Goal: Information Seeking & Learning: Learn about a topic

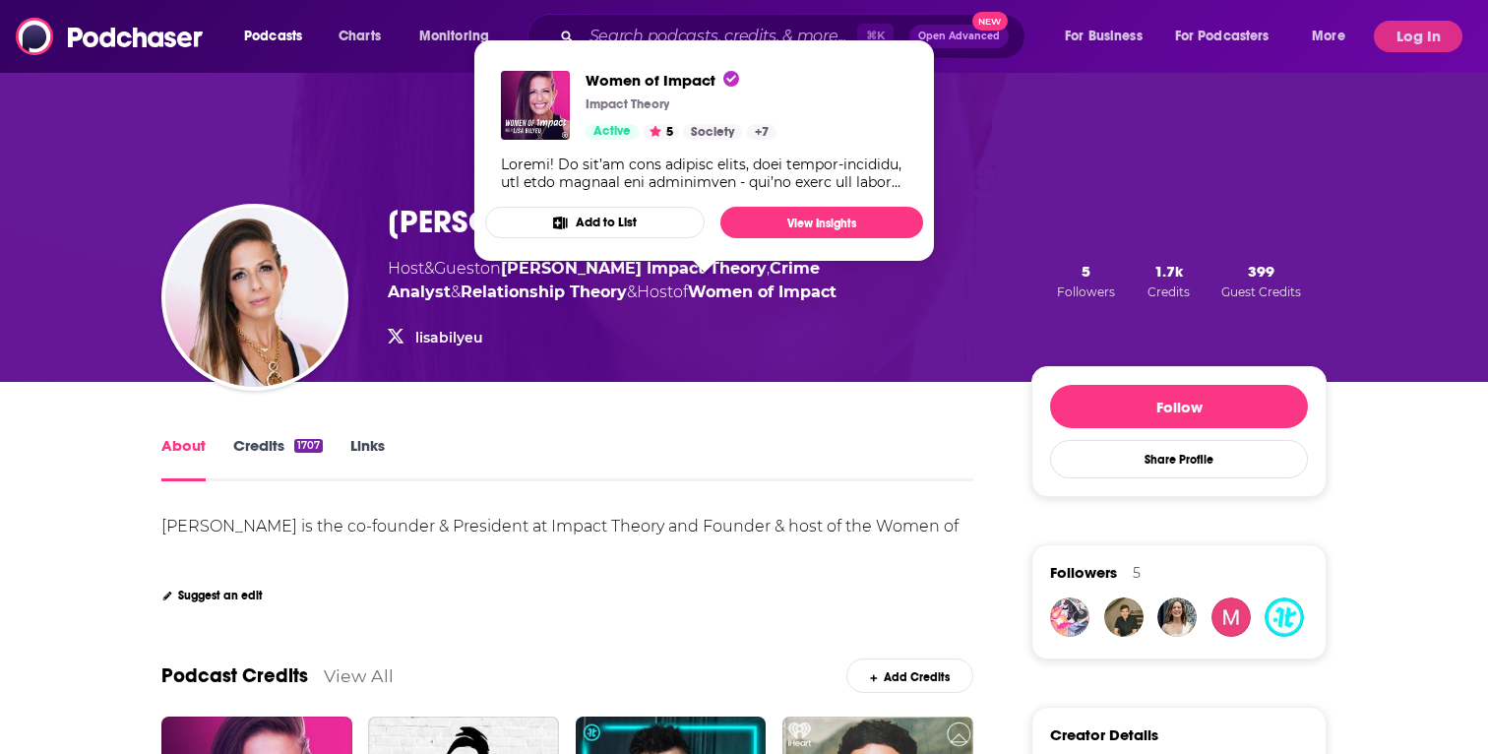
click at [753, 292] on link "Women of Impact" at bounding box center [762, 292] width 149 height 19
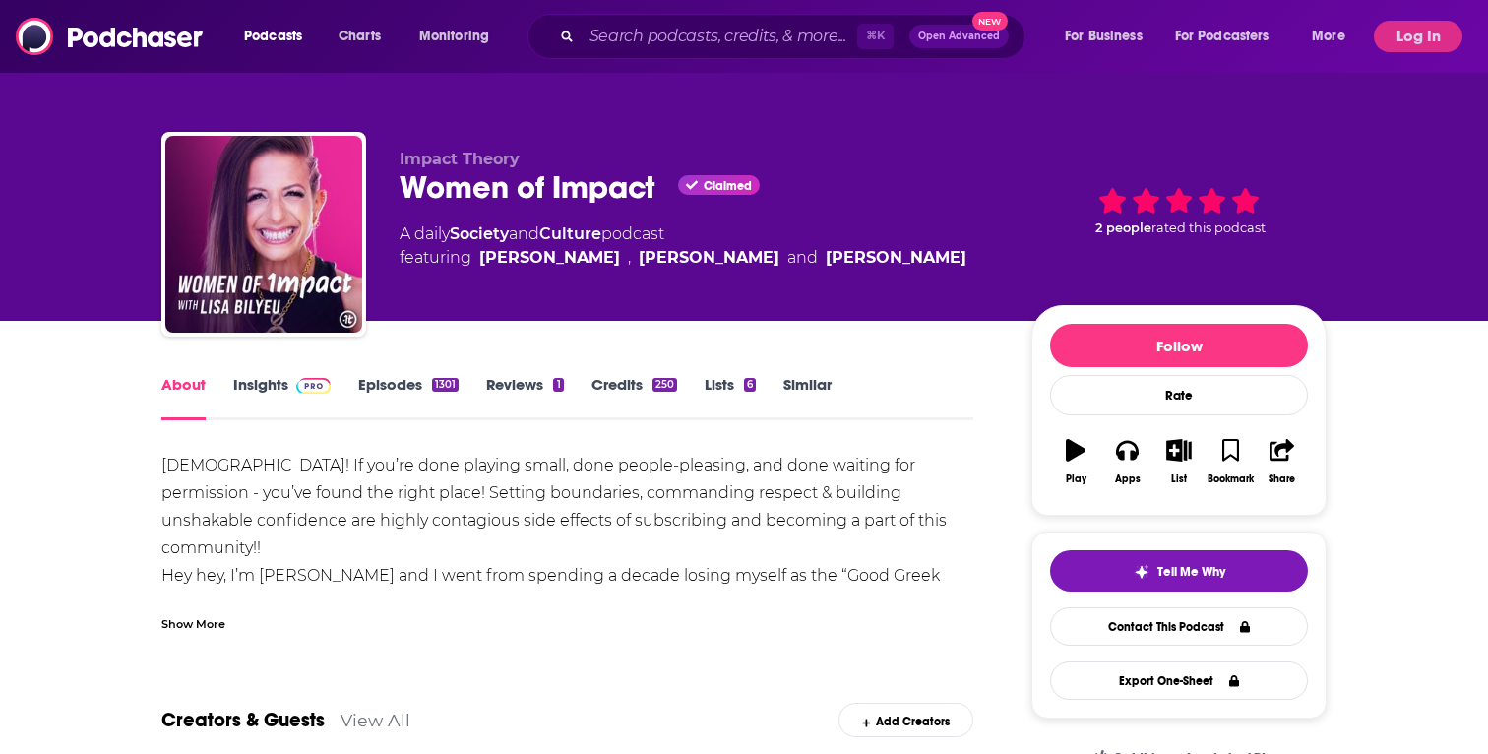
click at [259, 390] on link "Insights" at bounding box center [281, 397] width 97 height 45
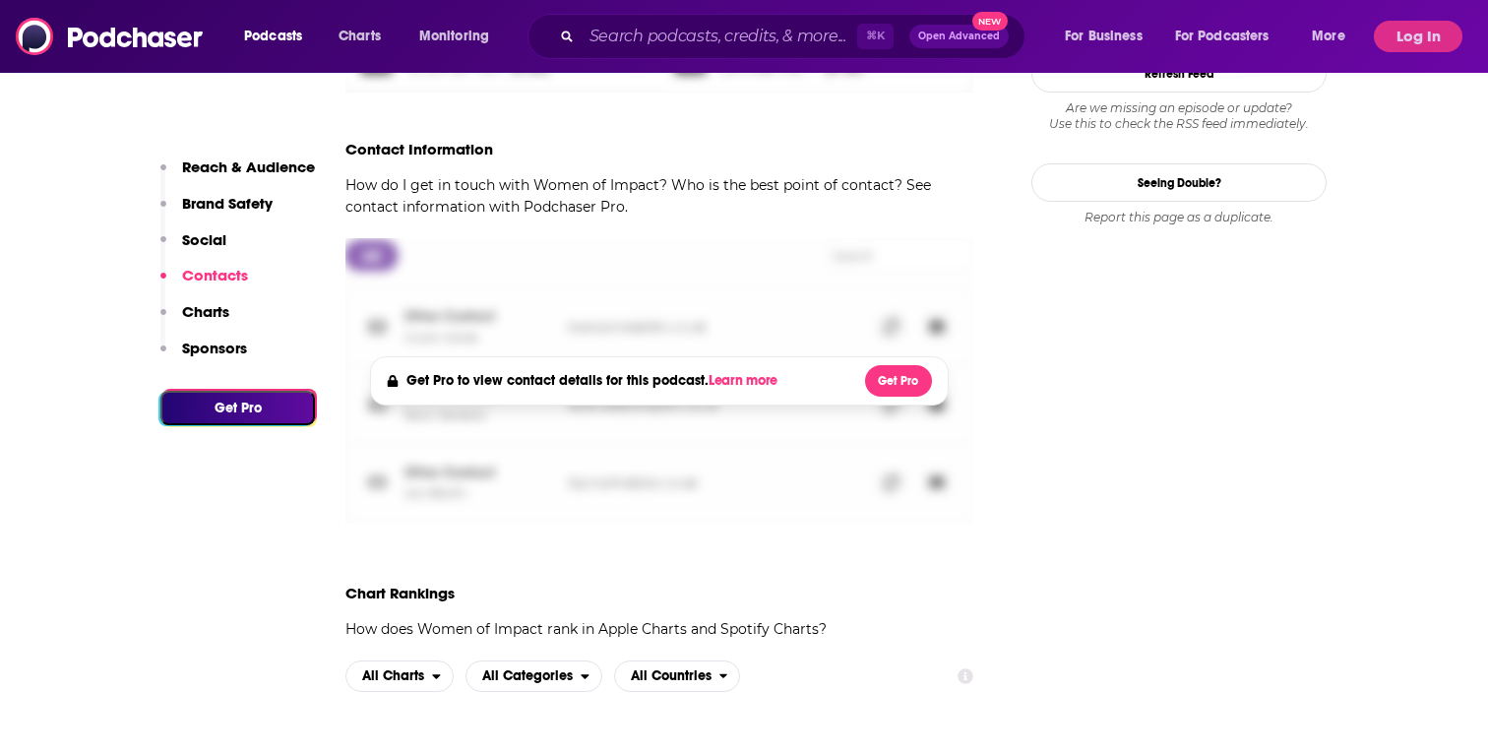
scroll to position [2021, 0]
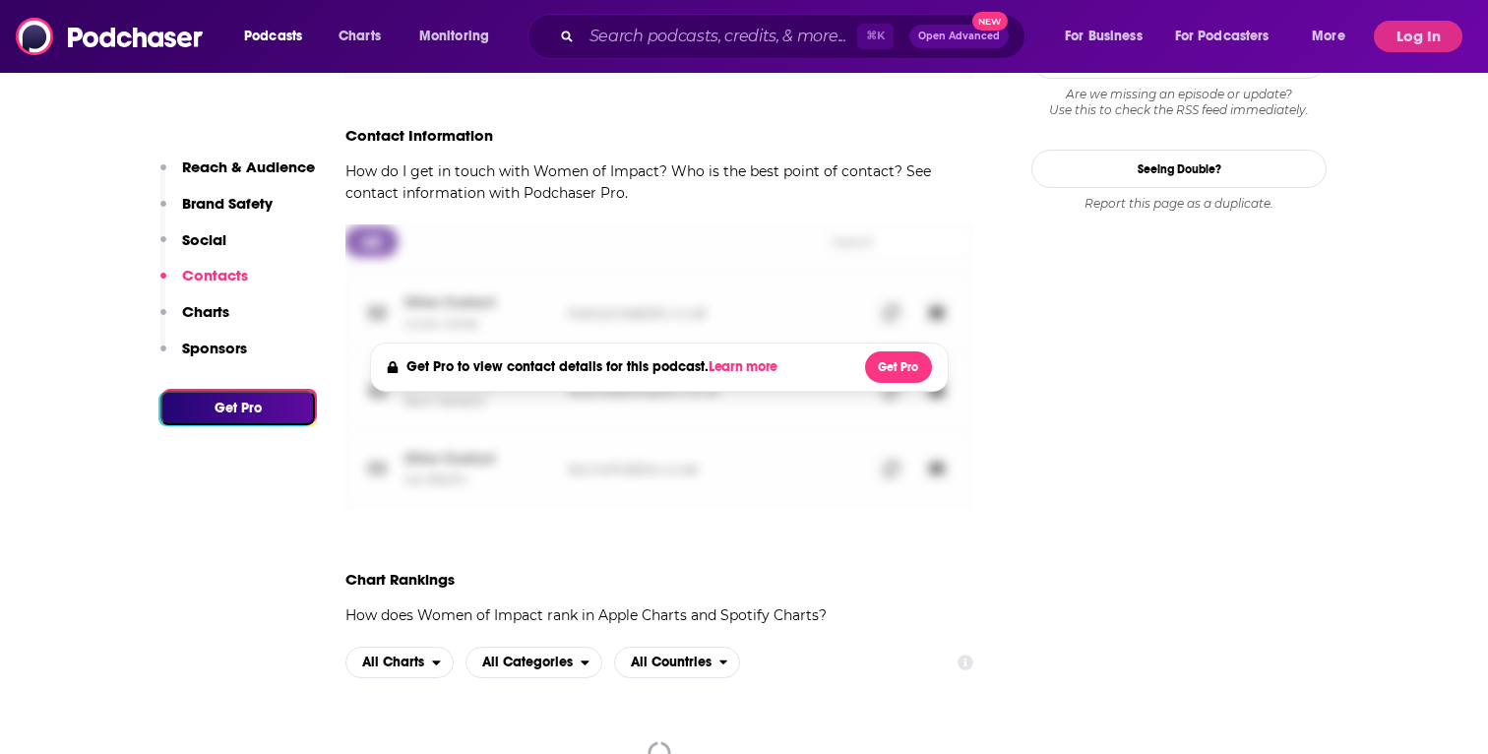
click at [1376, 32] on button "Log In" at bounding box center [1418, 36] width 89 height 31
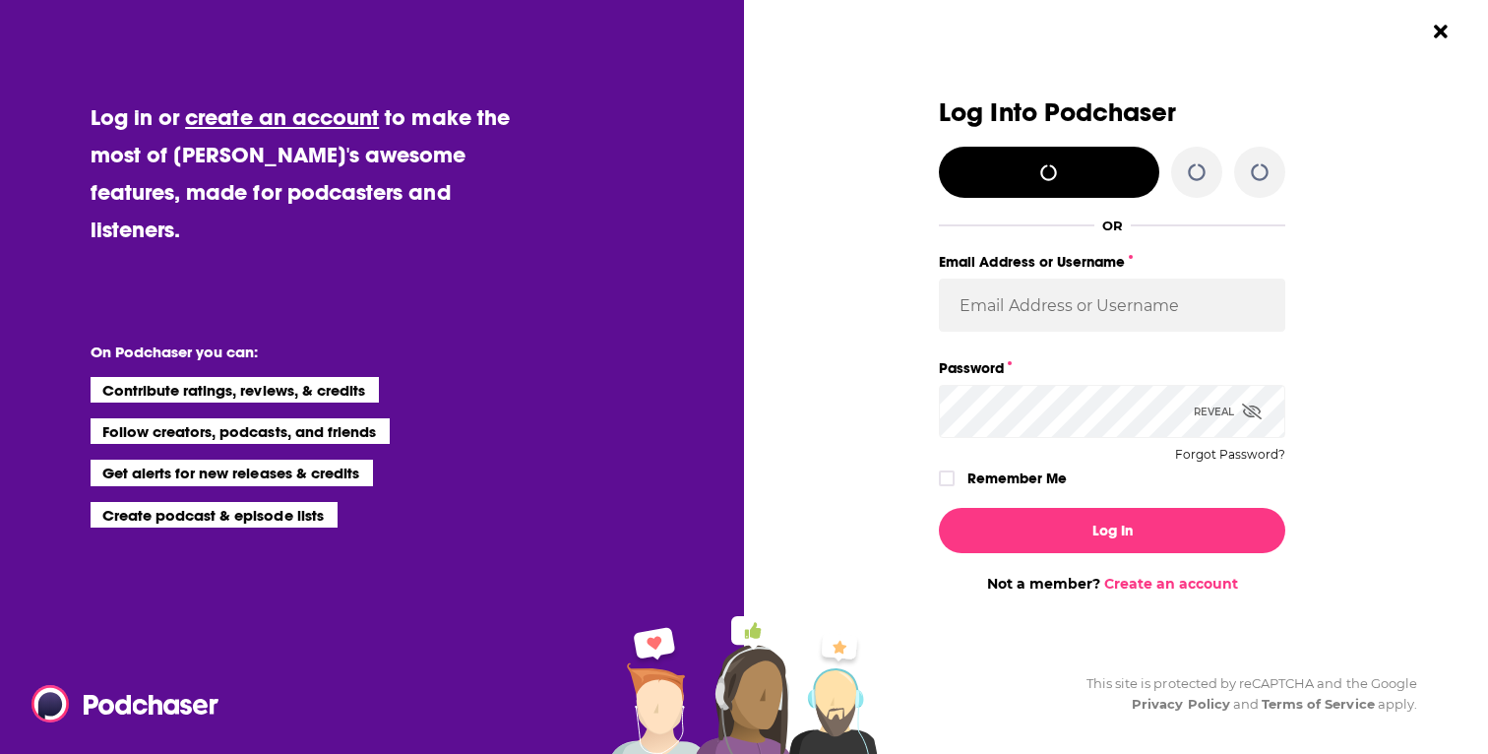
scroll to position [0, 0]
type input "[EMAIL_ADDRESS][DOMAIN_NAME]"
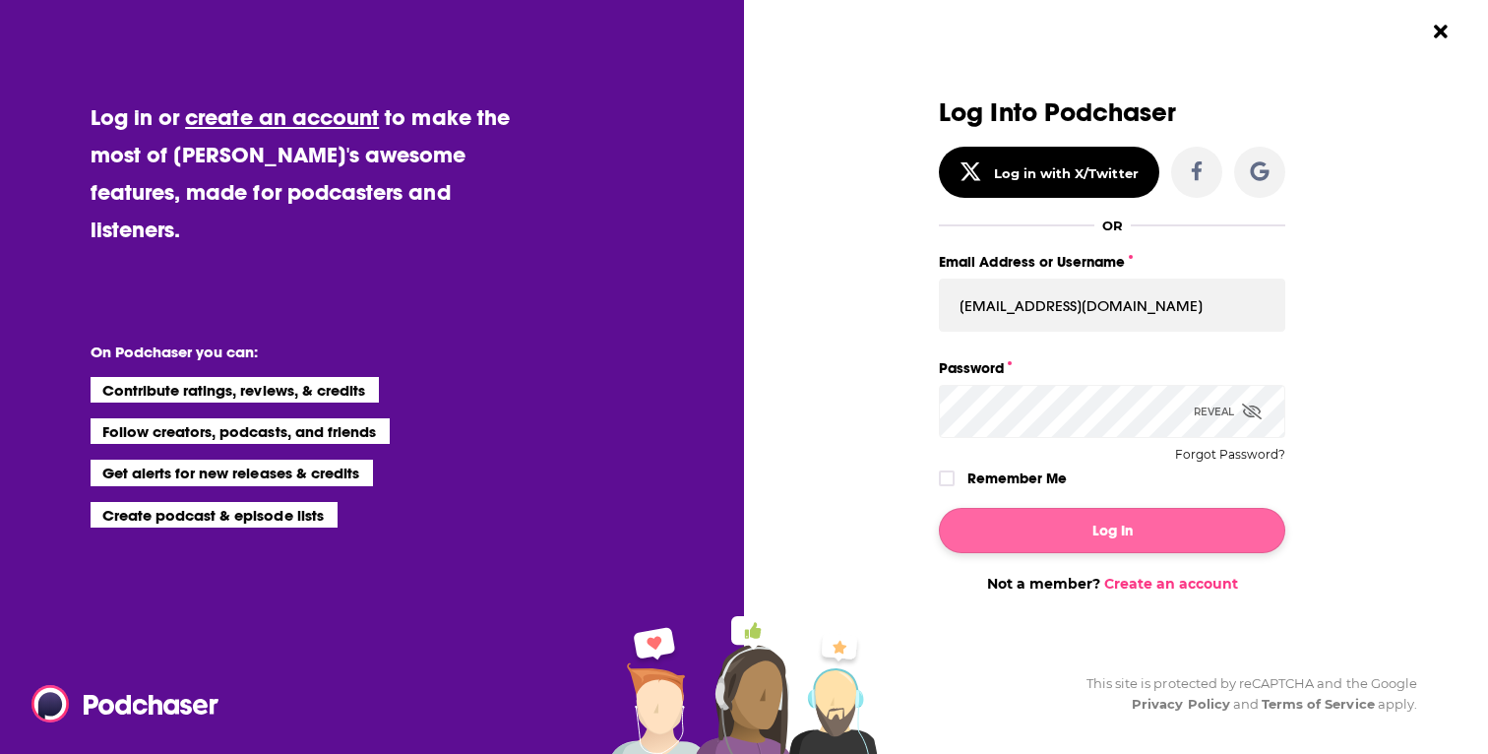
click at [1105, 536] on button "Log In" at bounding box center [1112, 530] width 346 height 45
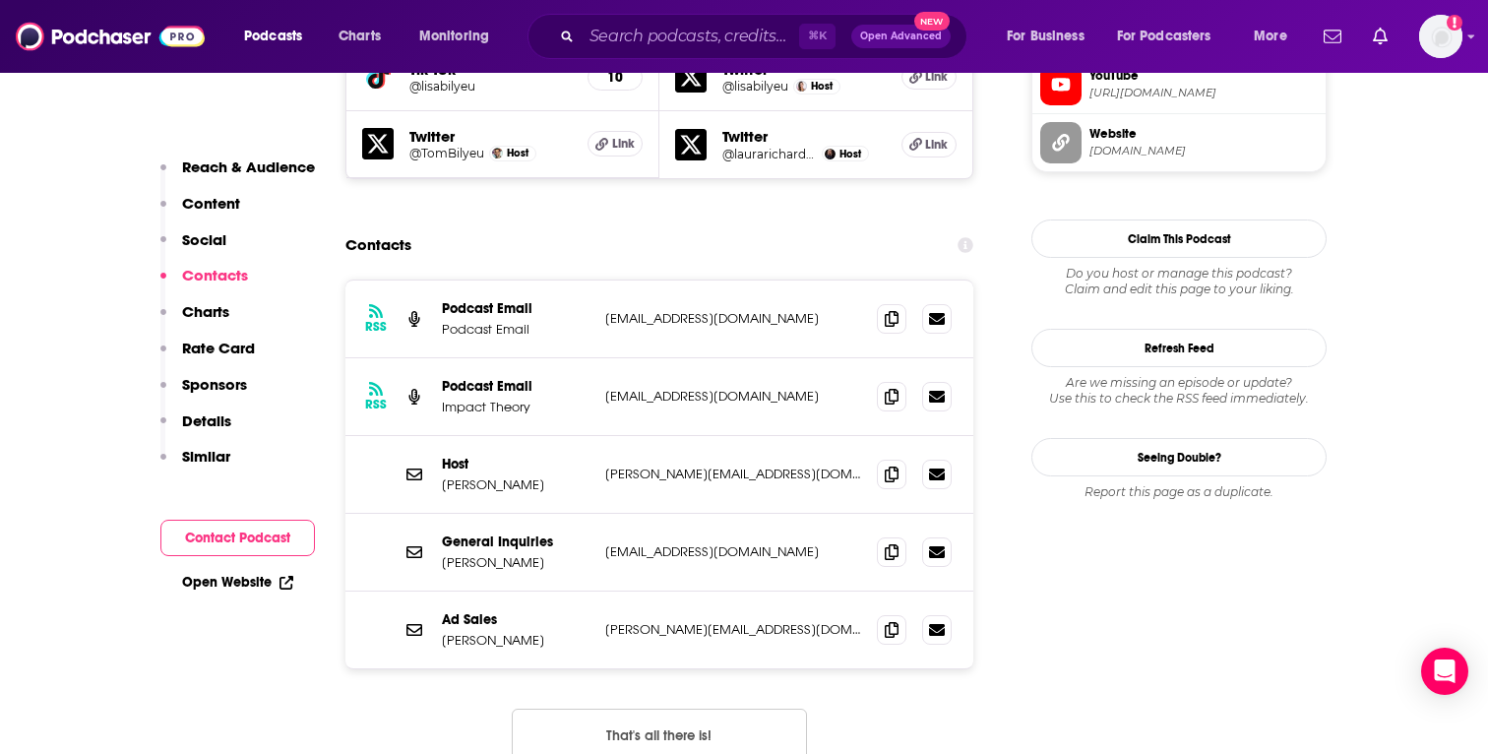
scroll to position [1962, 0]
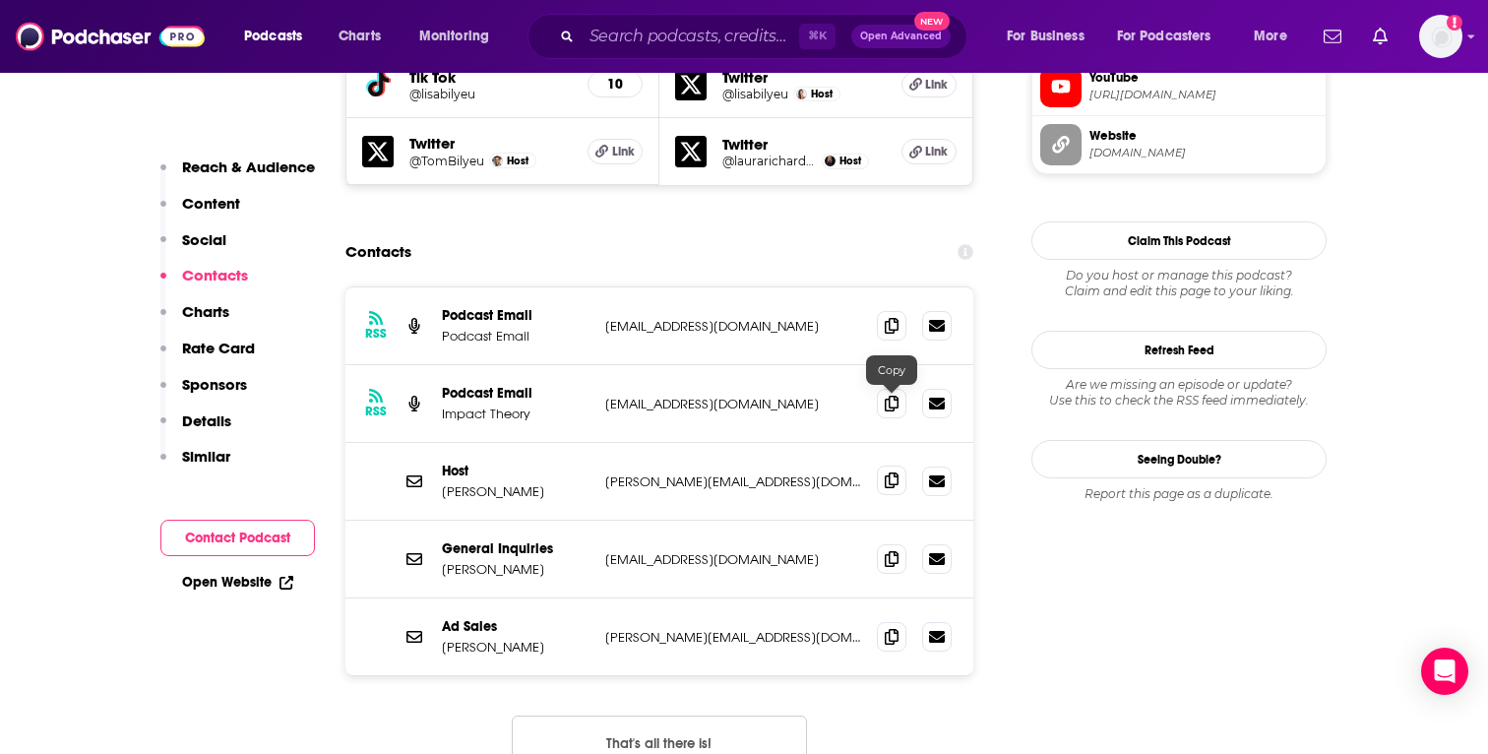
click at [884, 466] on span at bounding box center [892, 481] width 30 height 30
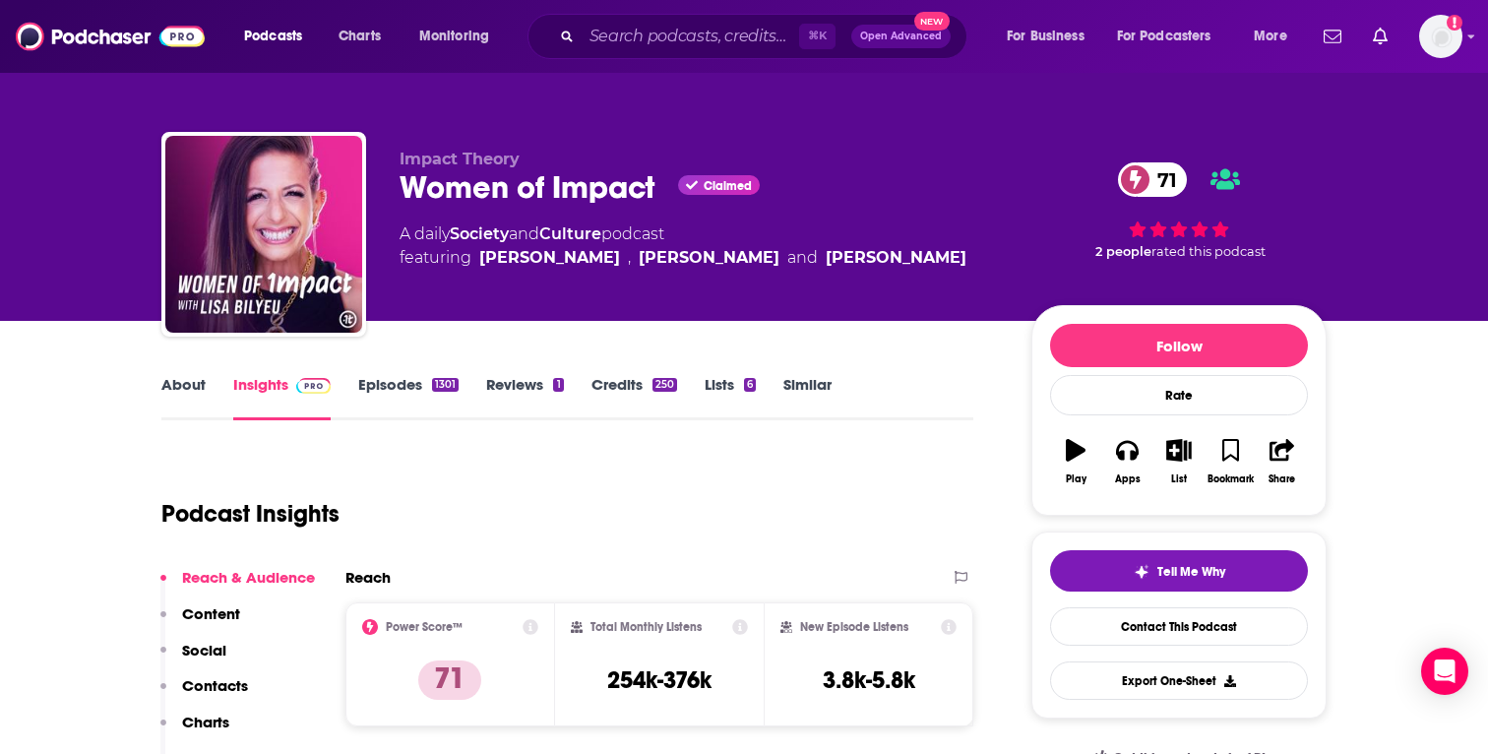
scroll to position [0, 0]
